Goal: Information Seeking & Learning: Learn about a topic

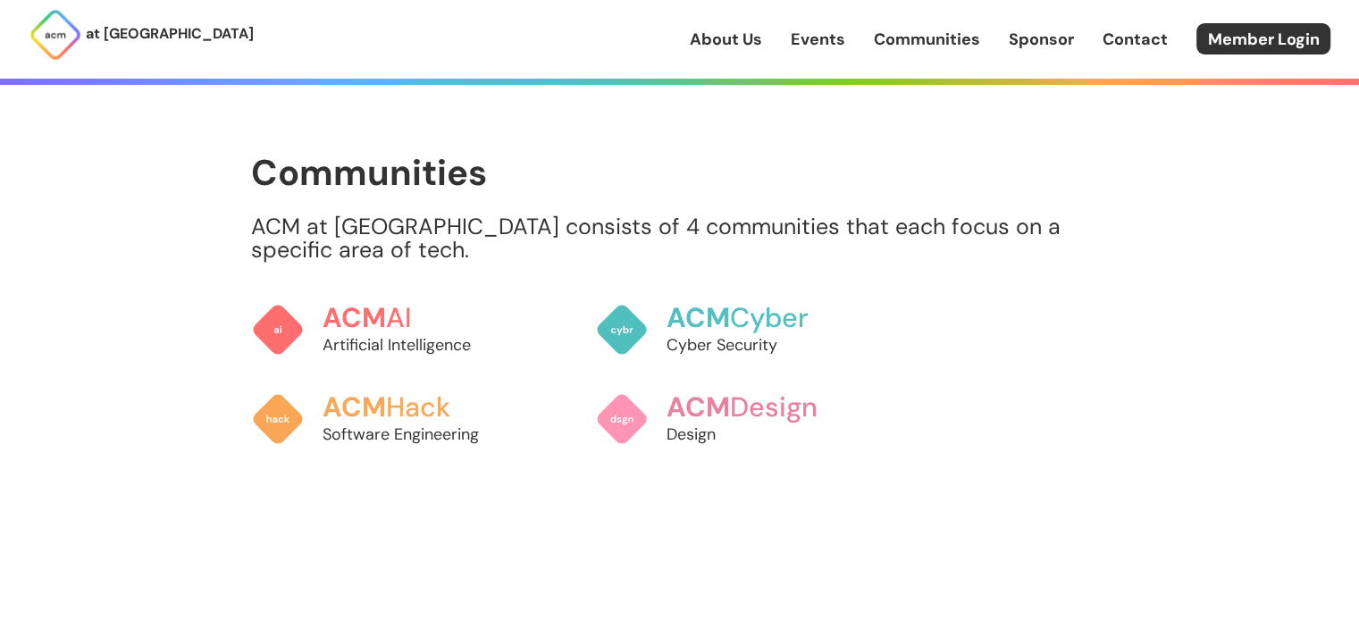
scroll to position [1429, 0]
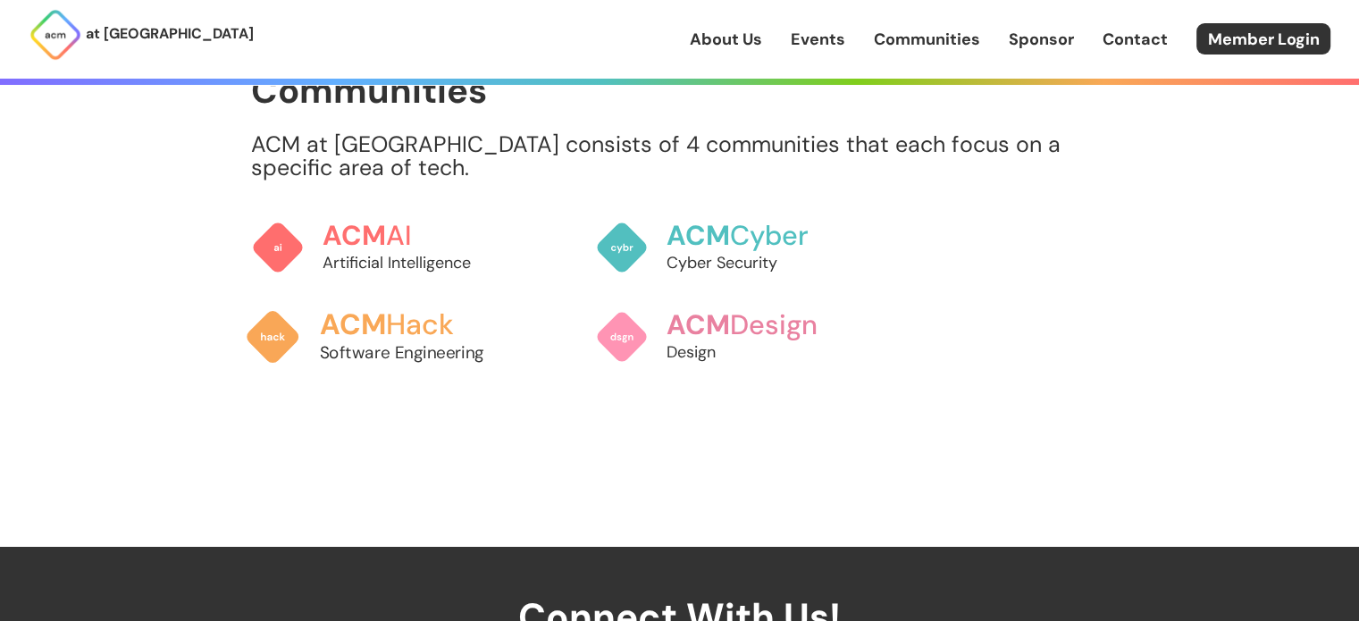
click at [442, 309] on h3 "ACM Hack" at bounding box center [417, 324] width 197 height 31
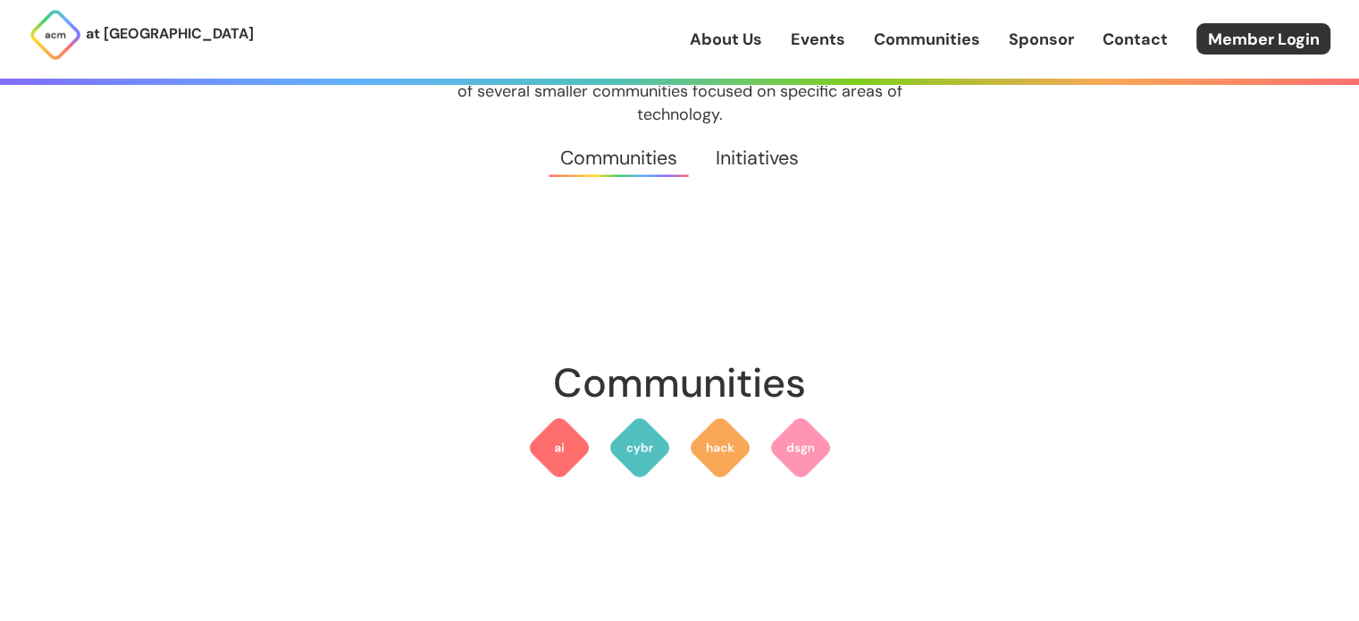
scroll to position [238, 0]
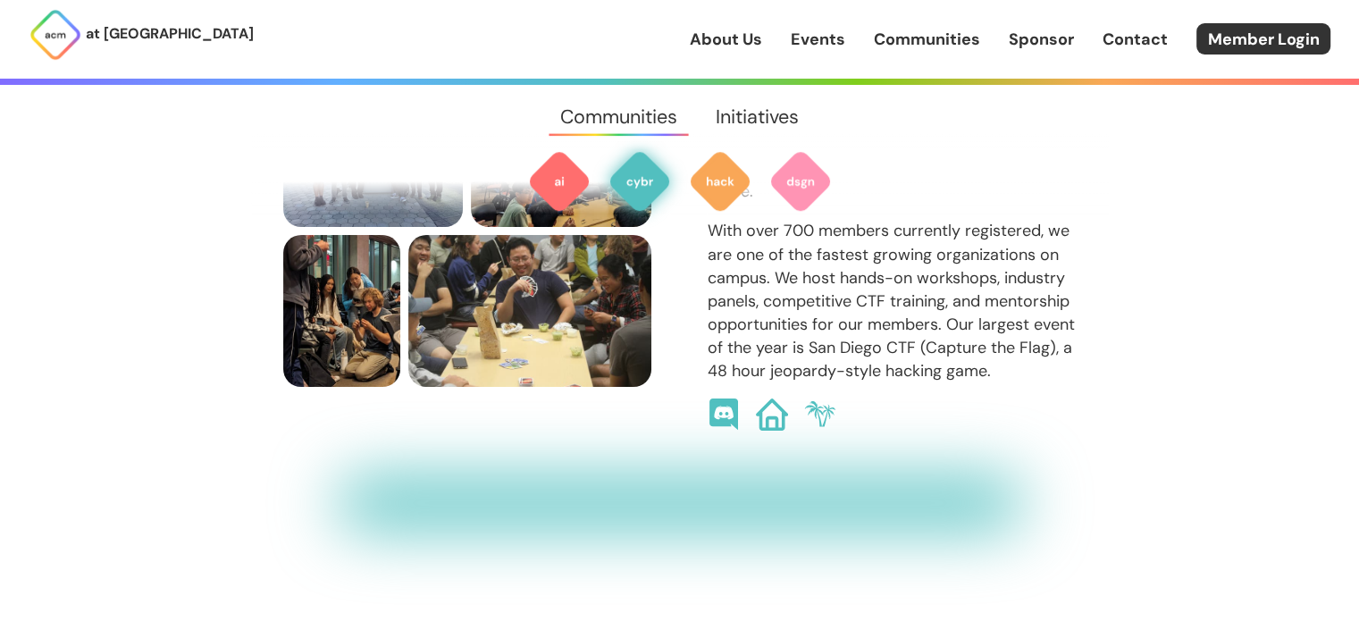
click at [718, 483] on section "Communities ACM AI Artificial Intelligence Our goals are to help build a commun…" at bounding box center [679, 450] width 857 height 2698
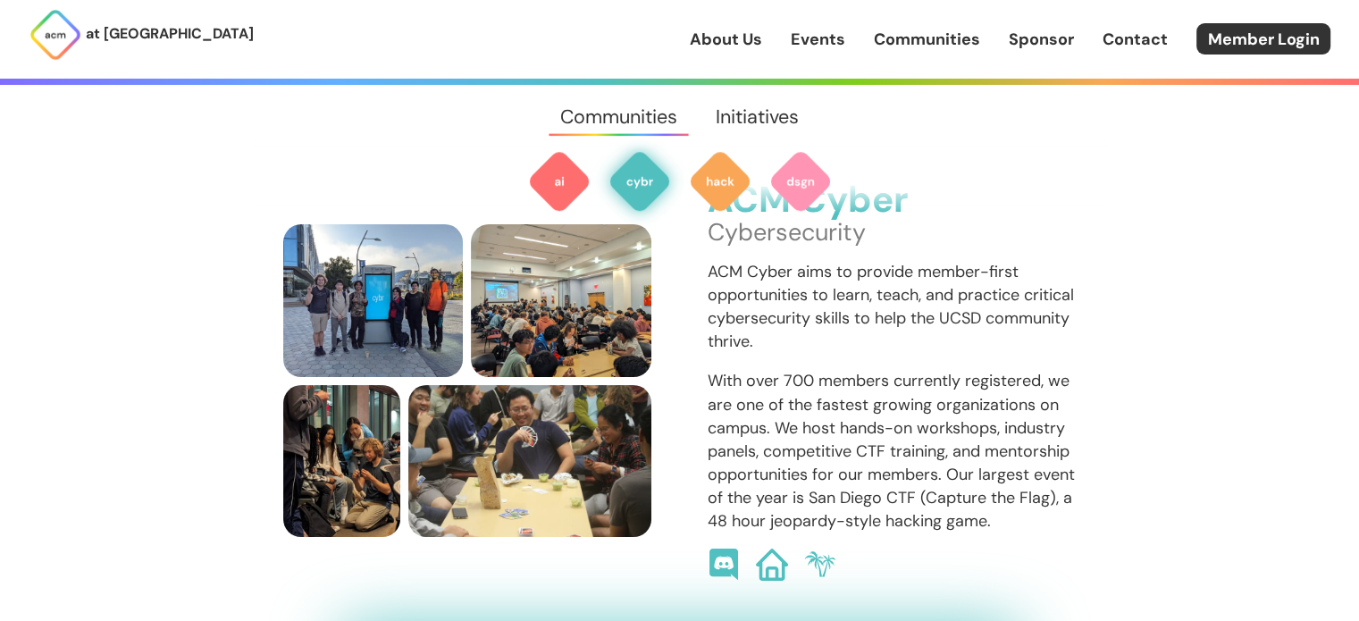
click at [721, 419] on p "With over 700 members currently registered, we are one of the fastest growing o…" at bounding box center [891, 450] width 369 height 163
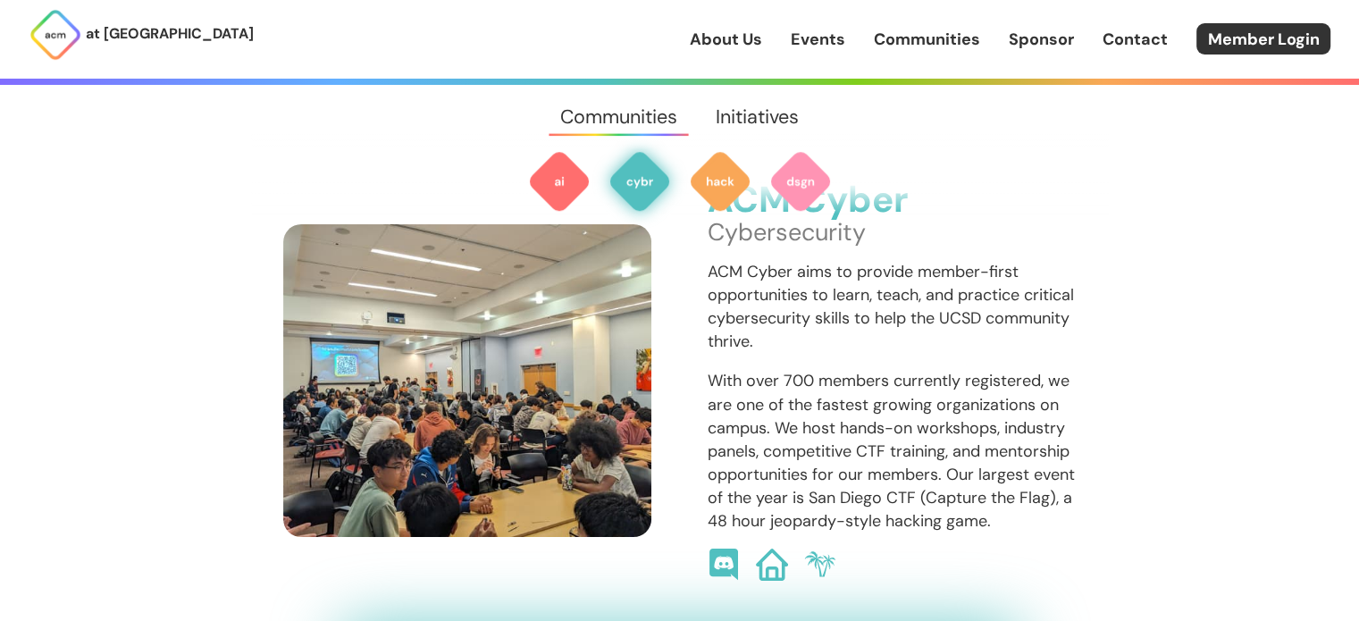
click at [500, 325] on img at bounding box center [467, 380] width 369 height 313
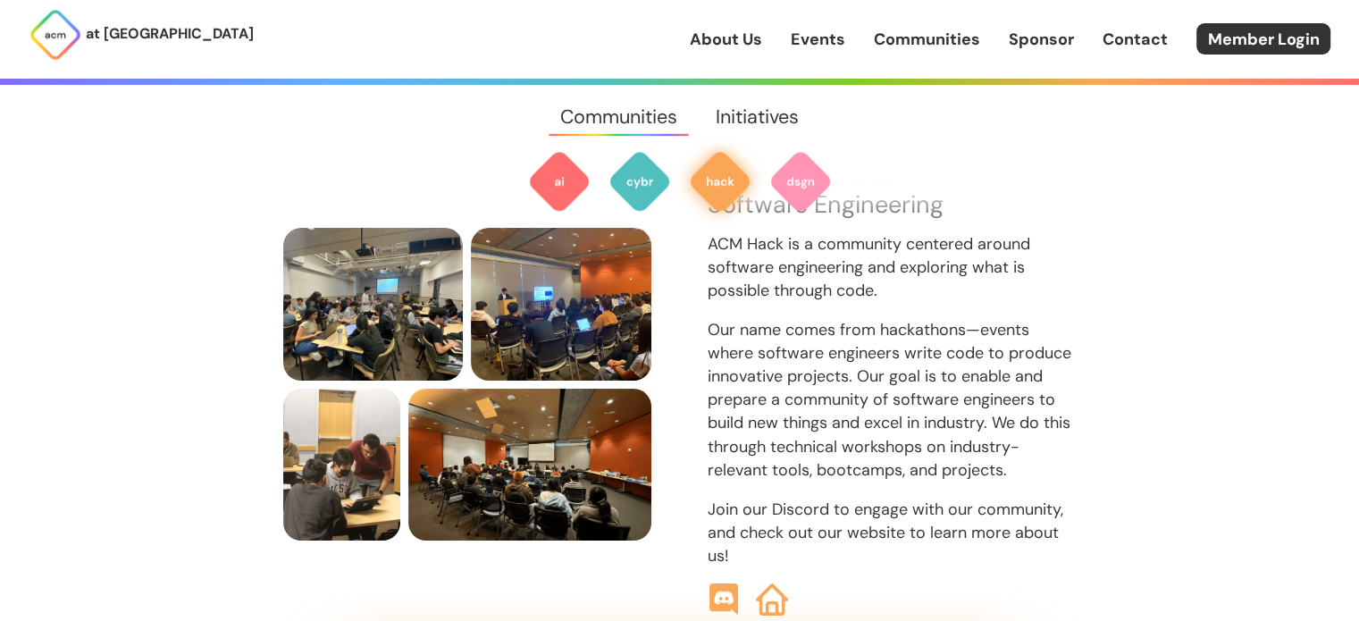
scroll to position [1915, 0]
click at [714, 163] on img at bounding box center [720, 181] width 64 height 64
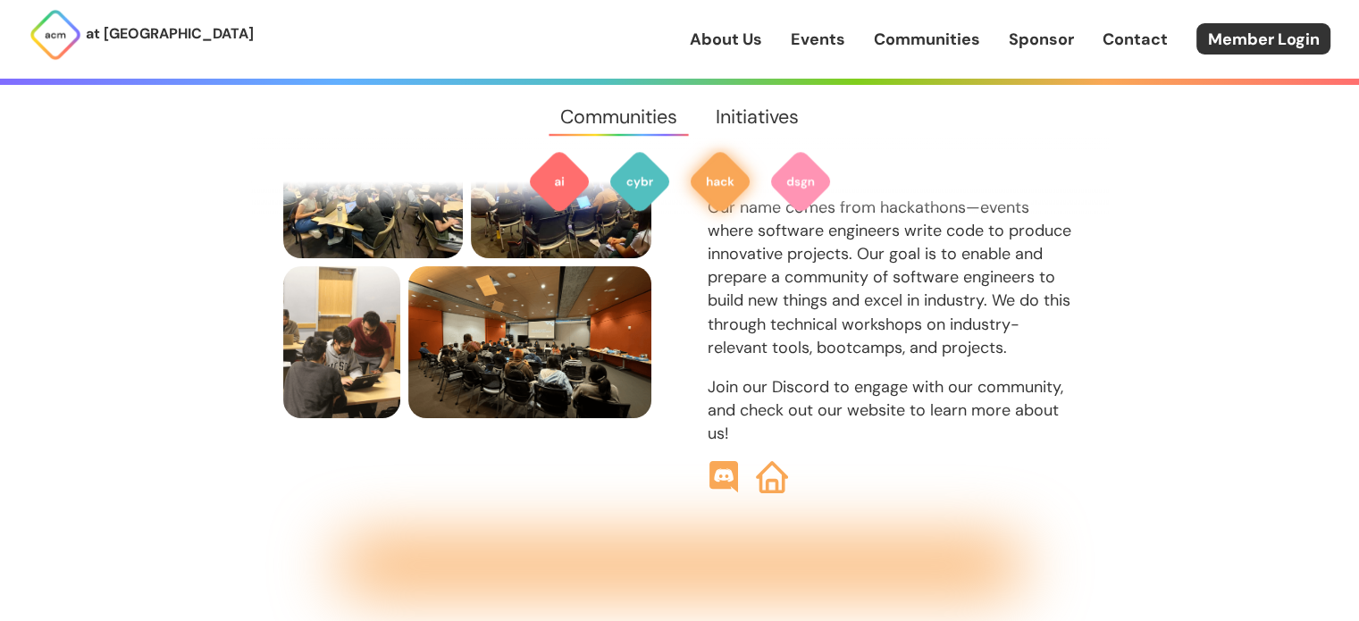
scroll to position [1798, 0]
